Goal: Transaction & Acquisition: Purchase product/service

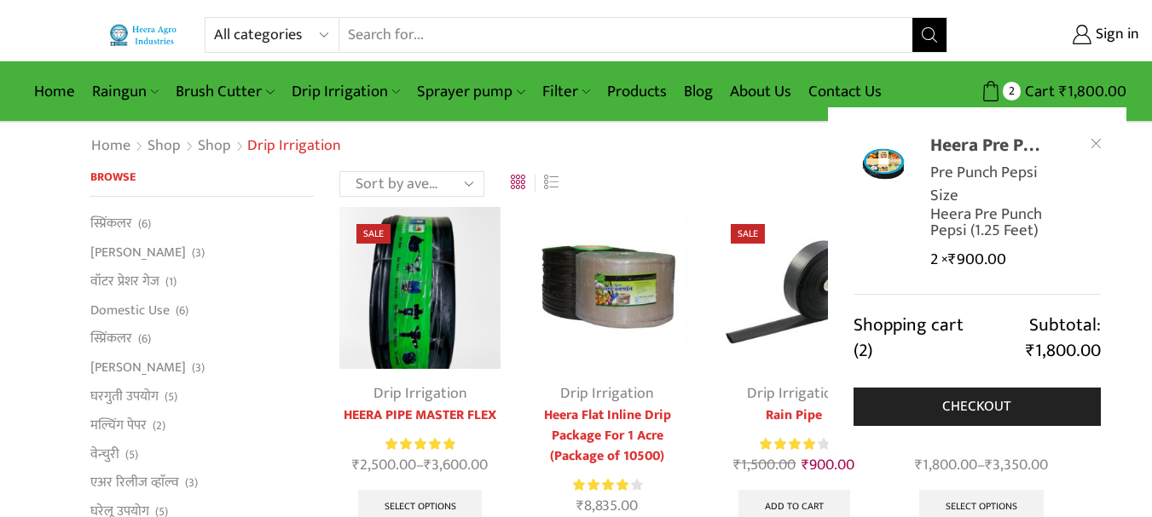
click at [974, 150] on link "Heera Pre Punch Pepsi (5 Kg Bag)" at bounding box center [988, 146] width 117 height 26
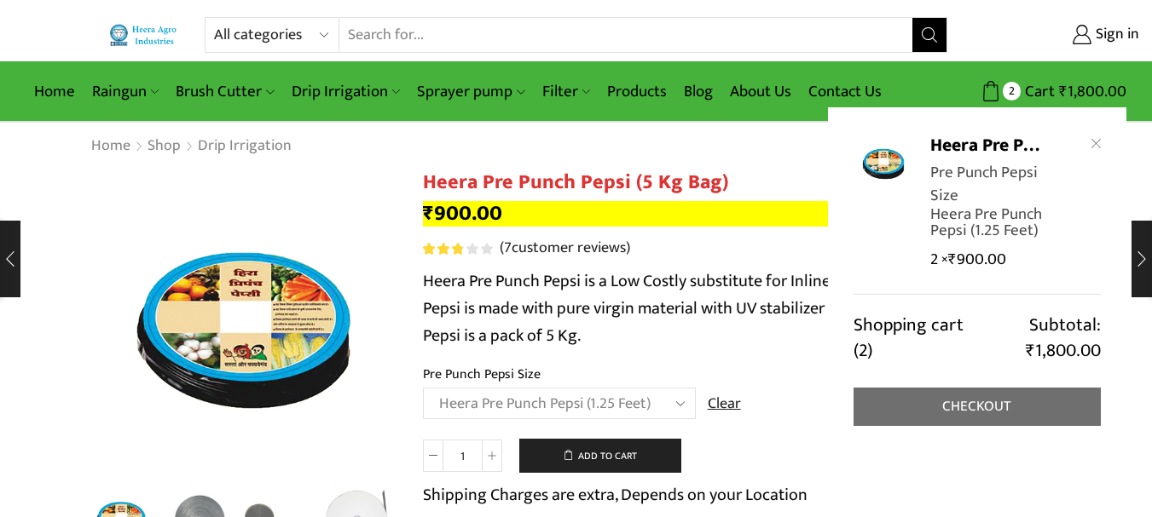
click at [962, 388] on link "Checkout" at bounding box center [976, 407] width 247 height 38
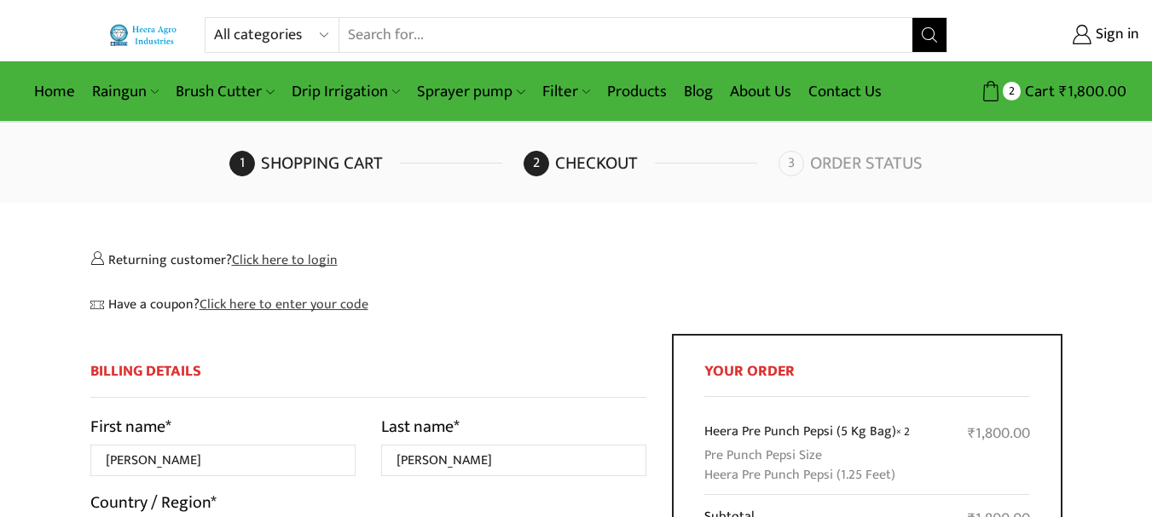
select select "MH"
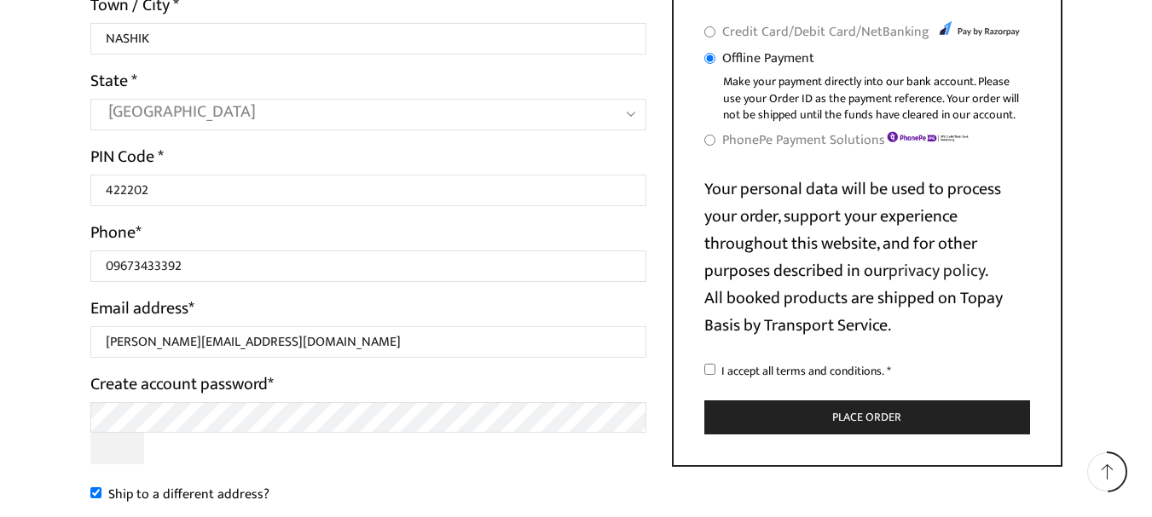
scroll to position [682, 0]
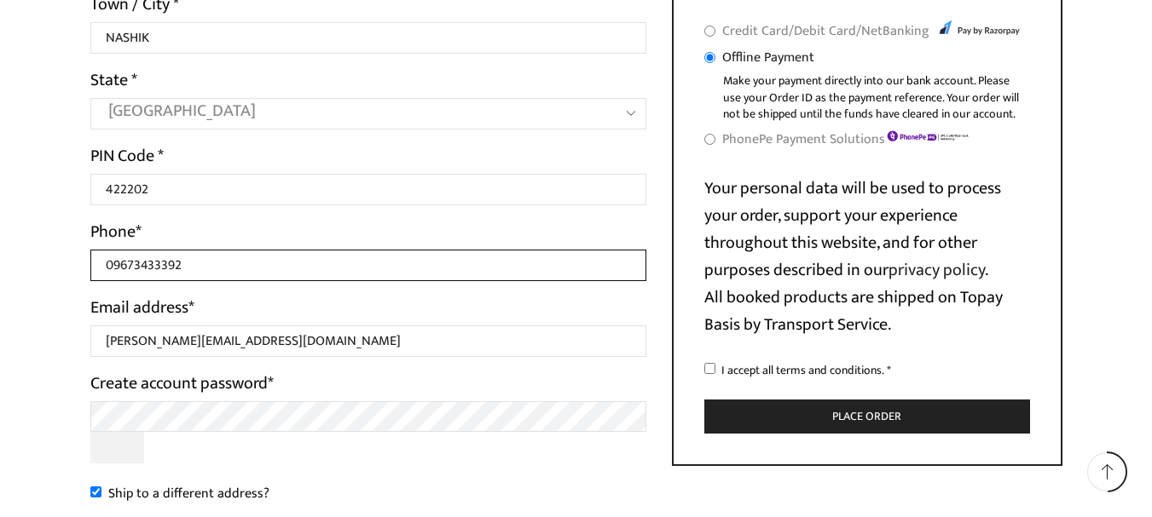
click at [333, 271] on input "09673433392" at bounding box center [368, 266] width 557 height 32
type input "0"
paste input "7798087865"
type input "7798087865"
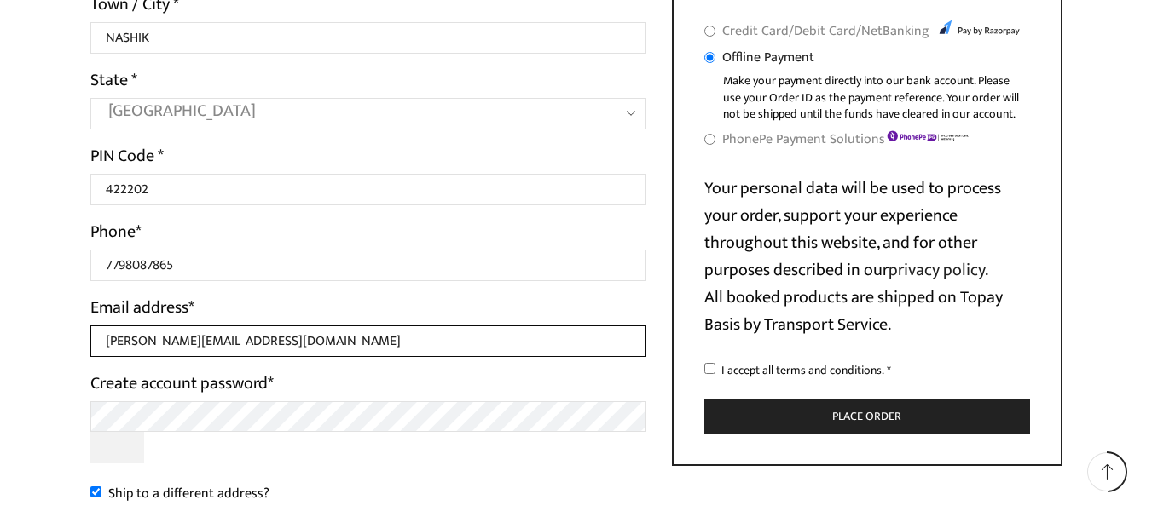
click at [187, 344] on input "hiraman.malekar33@rediffmail.com" at bounding box center [368, 342] width 557 height 32
type input "hiraman.m@hexagonnutrition.com"
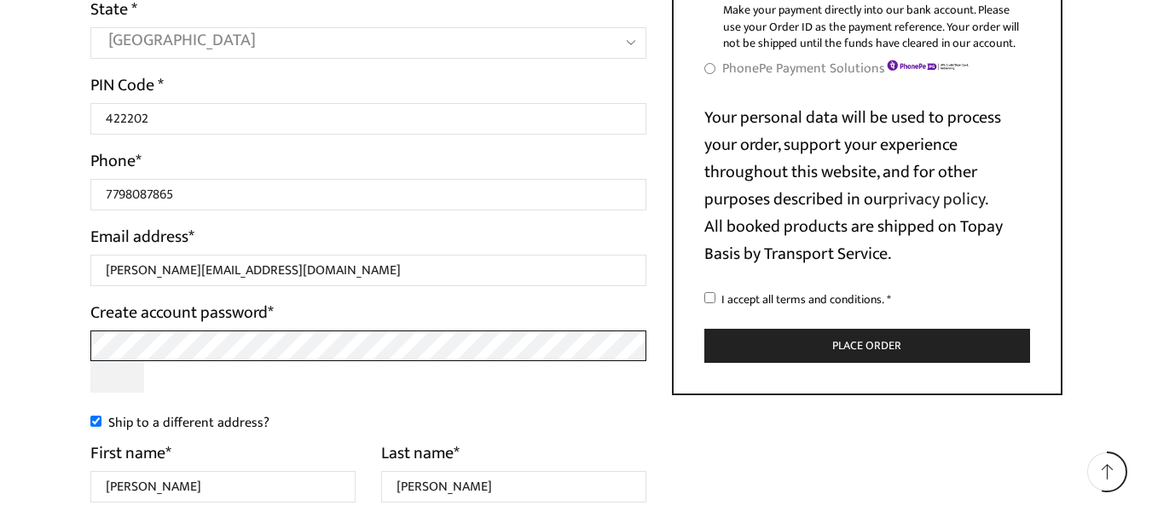
scroll to position [802, 0]
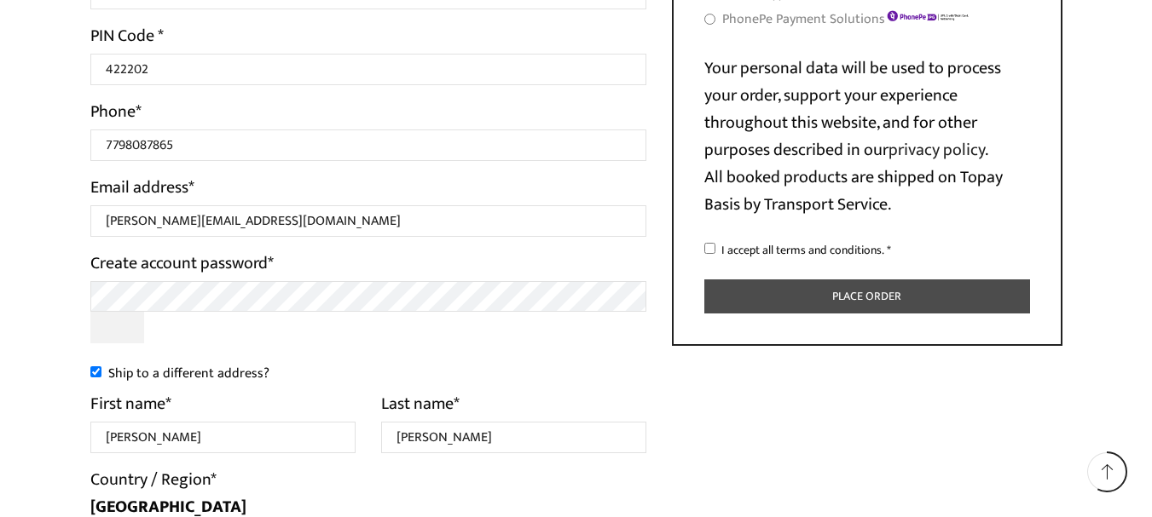
click at [814, 298] on button "Place order" at bounding box center [867, 297] width 326 height 35
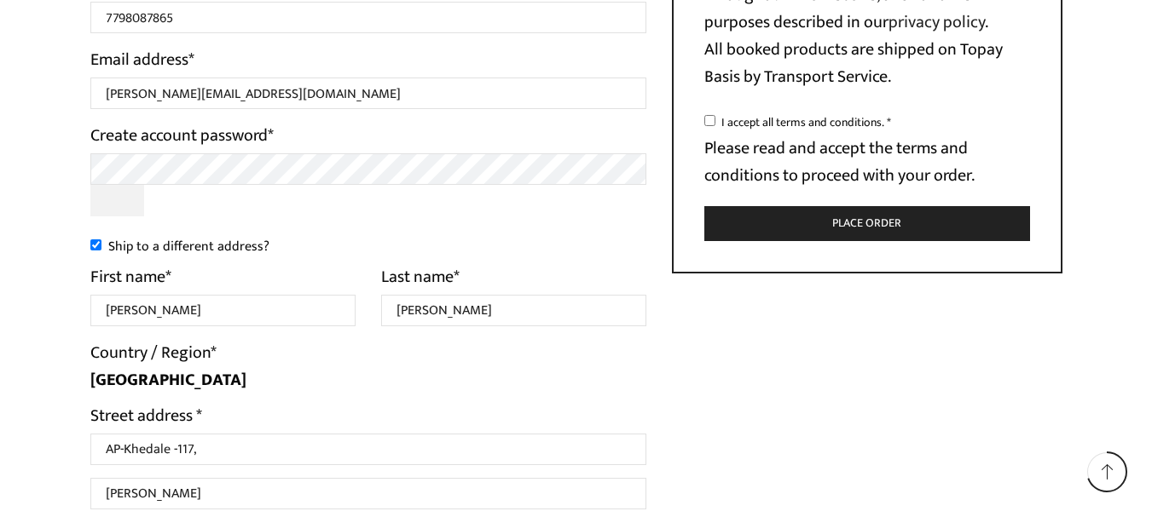
scroll to position [1034, 0]
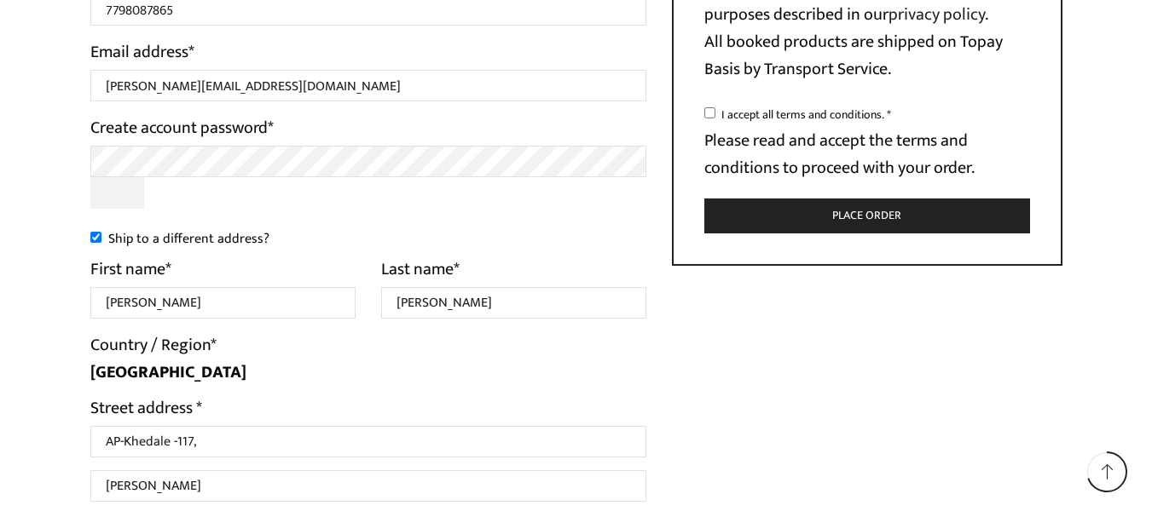
click at [707, 113] on input "I accept all terms and conditions. *" at bounding box center [709, 112] width 11 height 11
checkbox input "true"
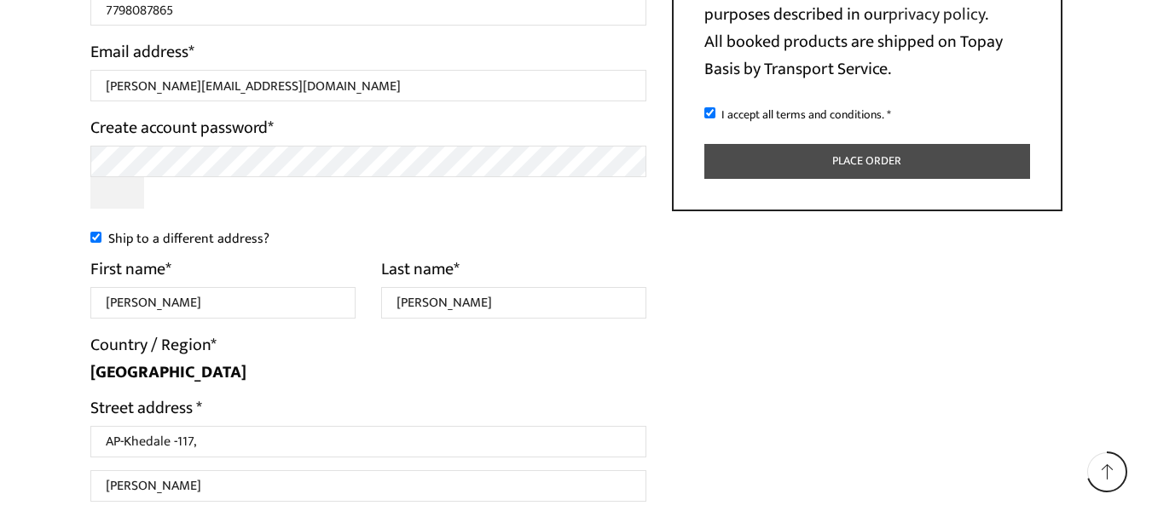
click at [823, 170] on button "Place order" at bounding box center [867, 161] width 326 height 35
